Goal: Book appointment/travel/reservation

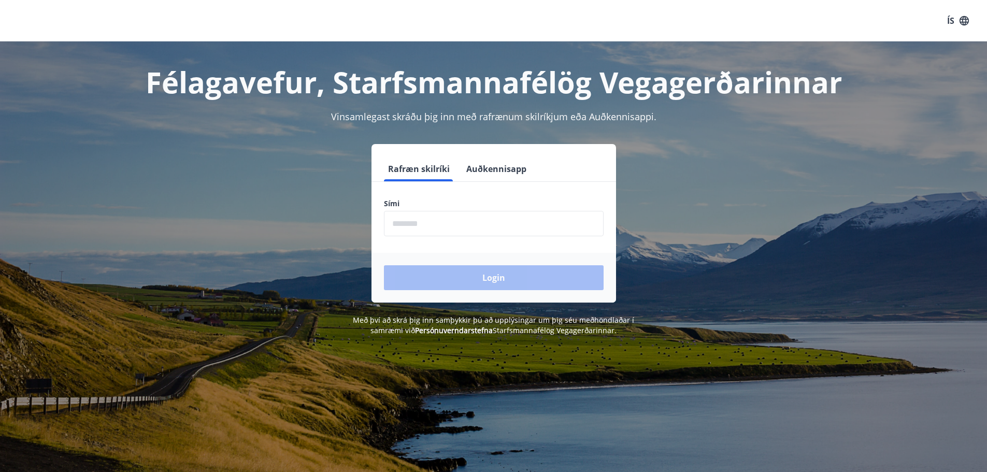
click at [448, 224] on input "phone" at bounding box center [494, 223] width 220 height 25
click at [423, 228] on input "phone" at bounding box center [494, 223] width 220 height 25
type input "********"
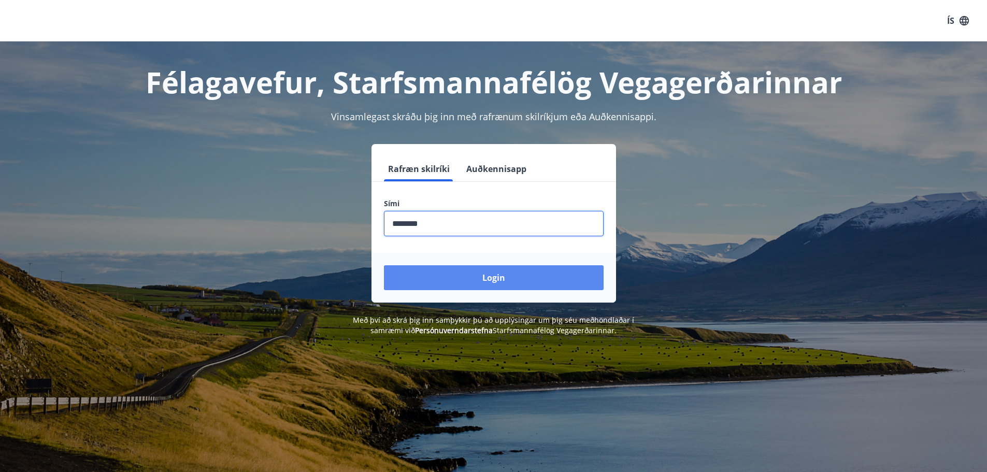
click at [504, 281] on button "Login" at bounding box center [494, 277] width 220 height 25
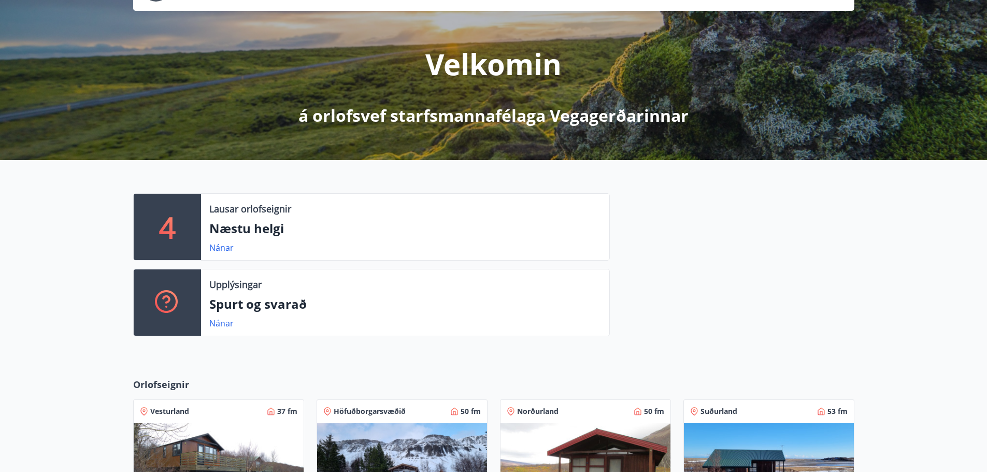
scroll to position [52, 0]
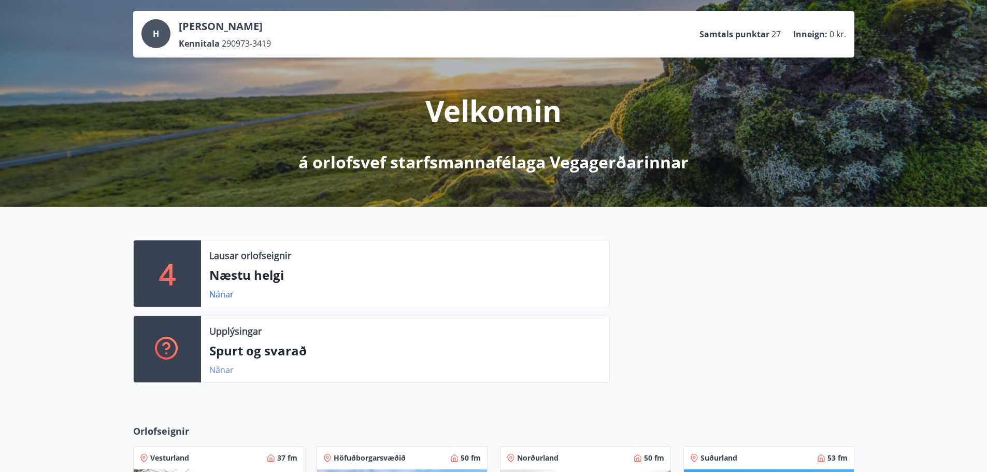
click at [215, 369] on link "Nánar" at bounding box center [221, 369] width 24 height 11
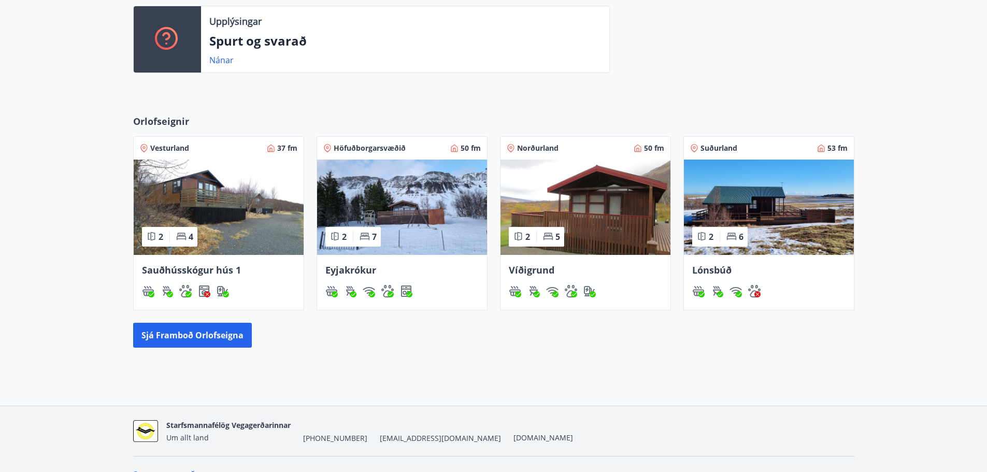
scroll to position [363, 0]
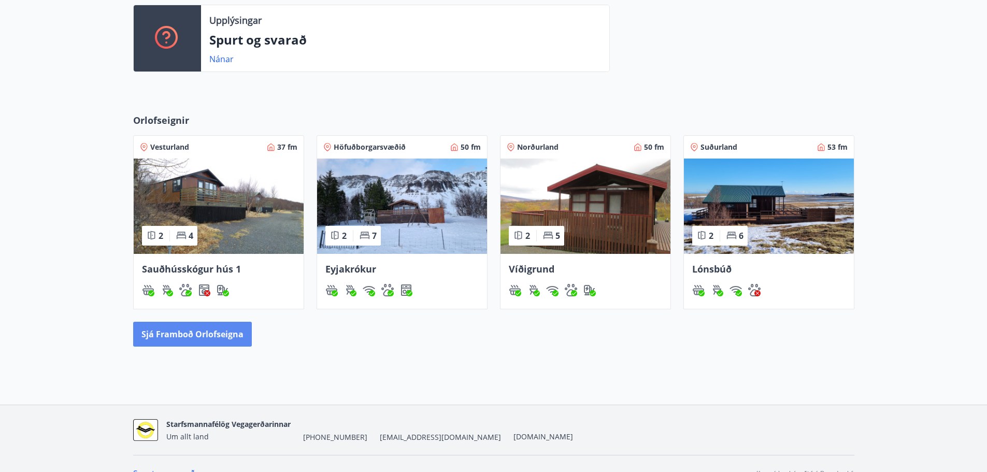
click at [185, 335] on button "Sjá framboð orlofseigna" at bounding box center [192, 334] width 119 height 25
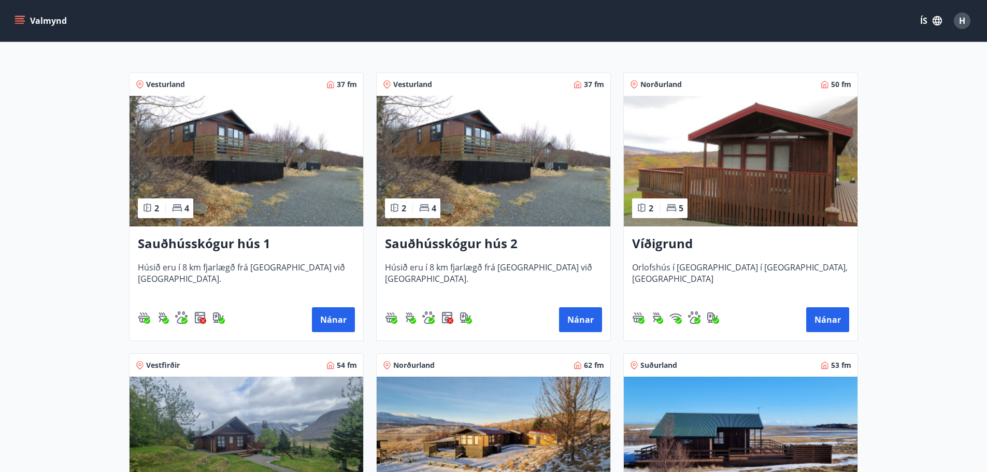
scroll to position [163, 0]
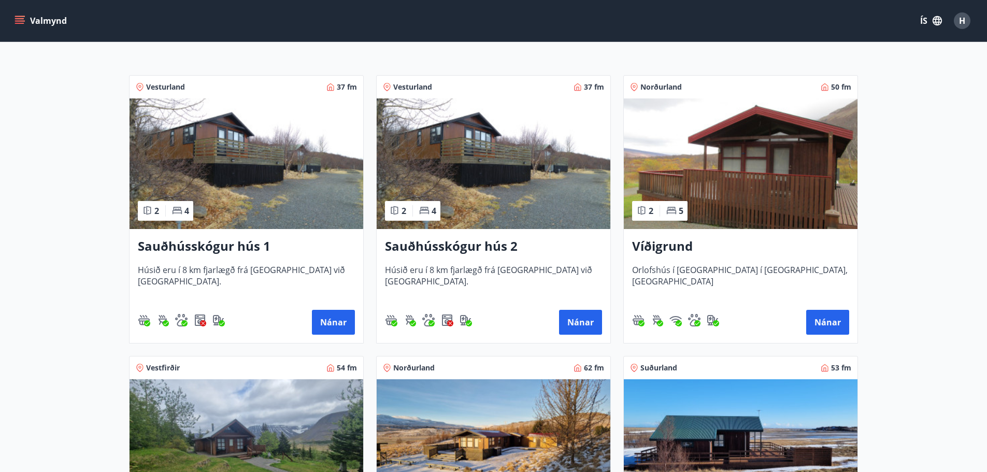
click at [742, 167] on img at bounding box center [741, 163] width 234 height 131
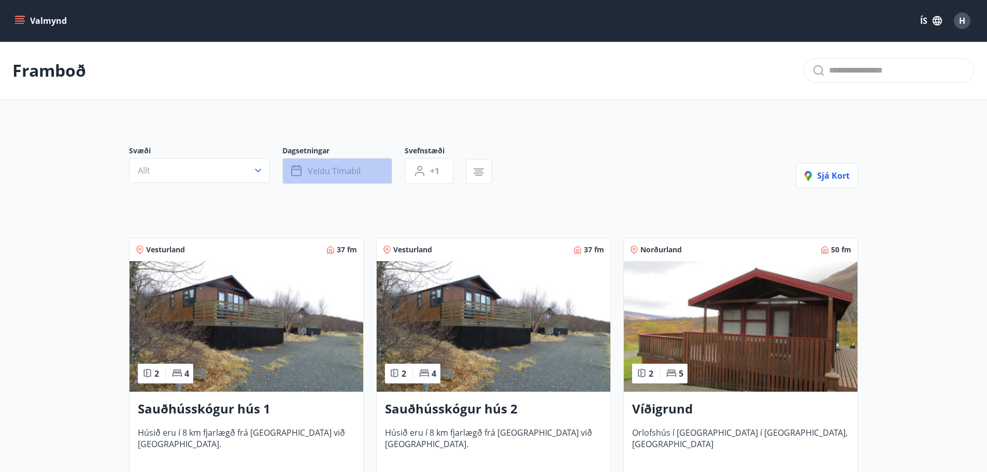
click at [329, 166] on span "Veldu tímabil" at bounding box center [334, 170] width 53 height 11
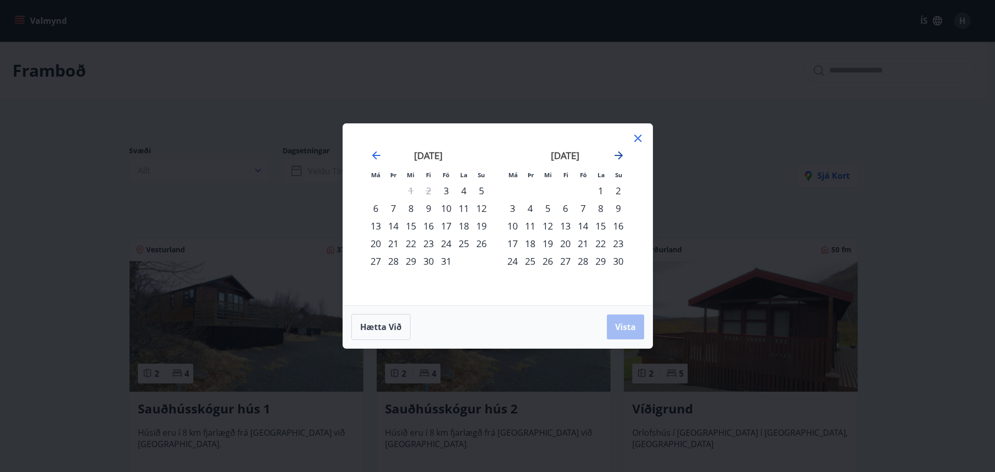
click at [621, 153] on icon "Move forward to switch to the next month." at bounding box center [619, 155] width 12 height 12
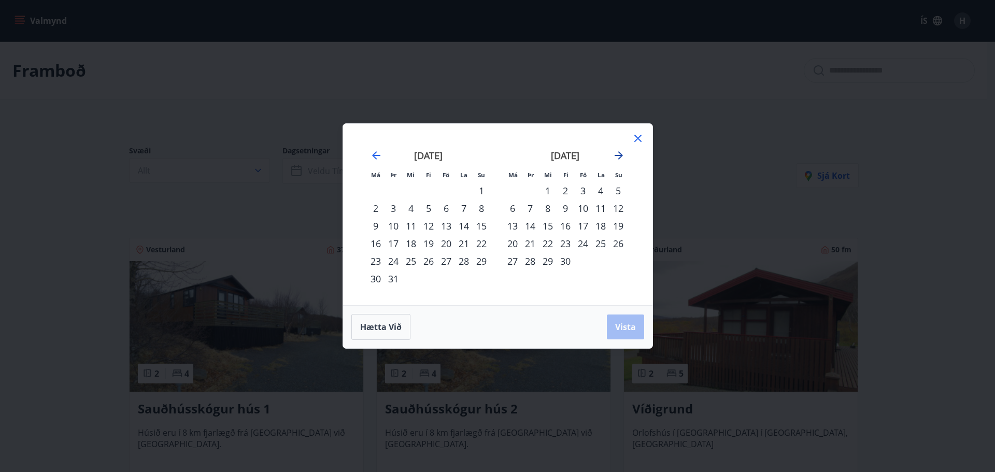
click at [621, 153] on icon "Move forward to switch to the next month." at bounding box center [619, 155] width 12 height 12
click at [582, 190] on div "1" at bounding box center [583, 191] width 18 height 18
click at [511, 208] on div "4" at bounding box center [513, 209] width 18 height 18
click at [626, 328] on span "Vista" at bounding box center [625, 326] width 21 height 11
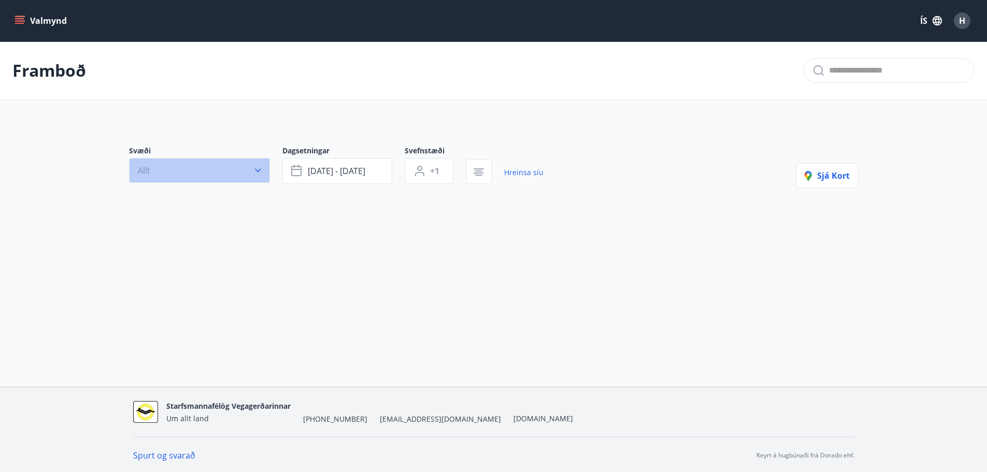
click at [257, 170] on icon "button" at bounding box center [258, 171] width 6 height 4
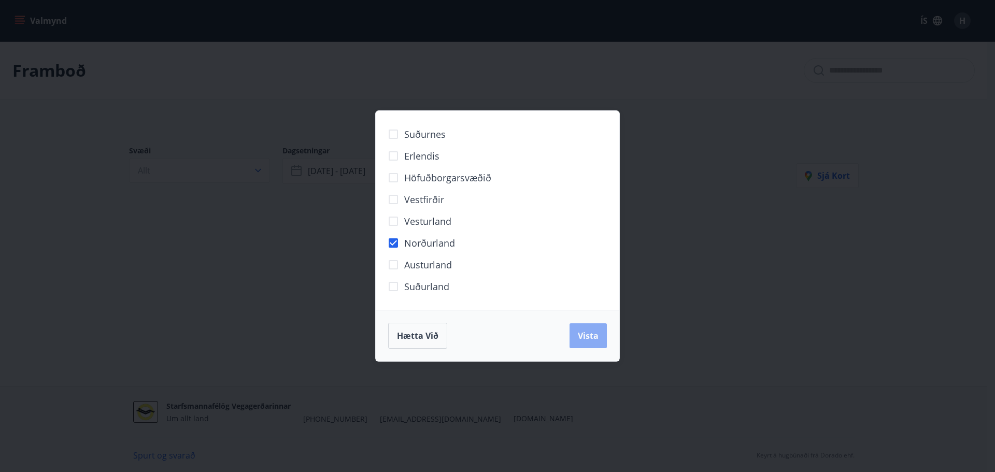
drag, startPoint x: 592, startPoint y: 338, endPoint x: 588, endPoint y: 324, distance: 14.5
click at [589, 335] on span "Vista" at bounding box center [588, 335] width 21 height 11
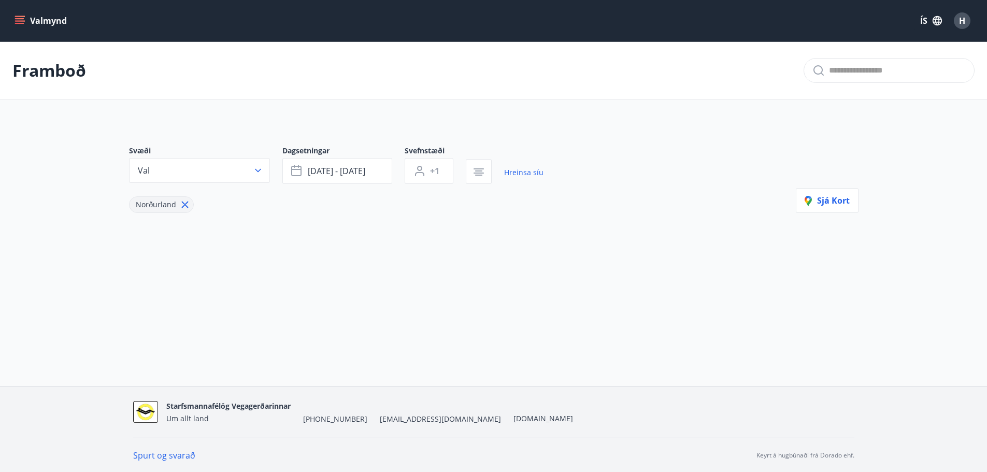
scroll to position [2, 0]
click at [432, 167] on span "+1" at bounding box center [434, 169] width 9 height 11
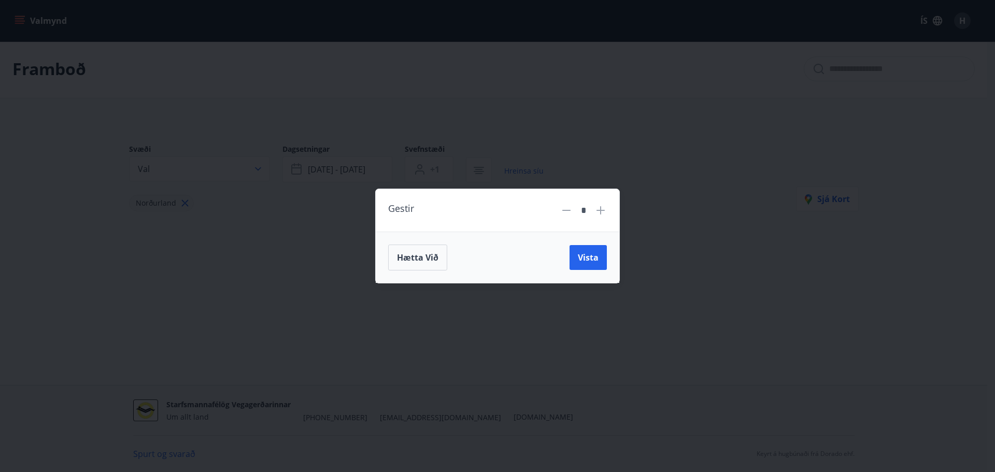
click at [656, 163] on div "Gestir * Hætta við Vista" at bounding box center [497, 236] width 995 height 472
